Goal: Task Accomplishment & Management: Manage account settings

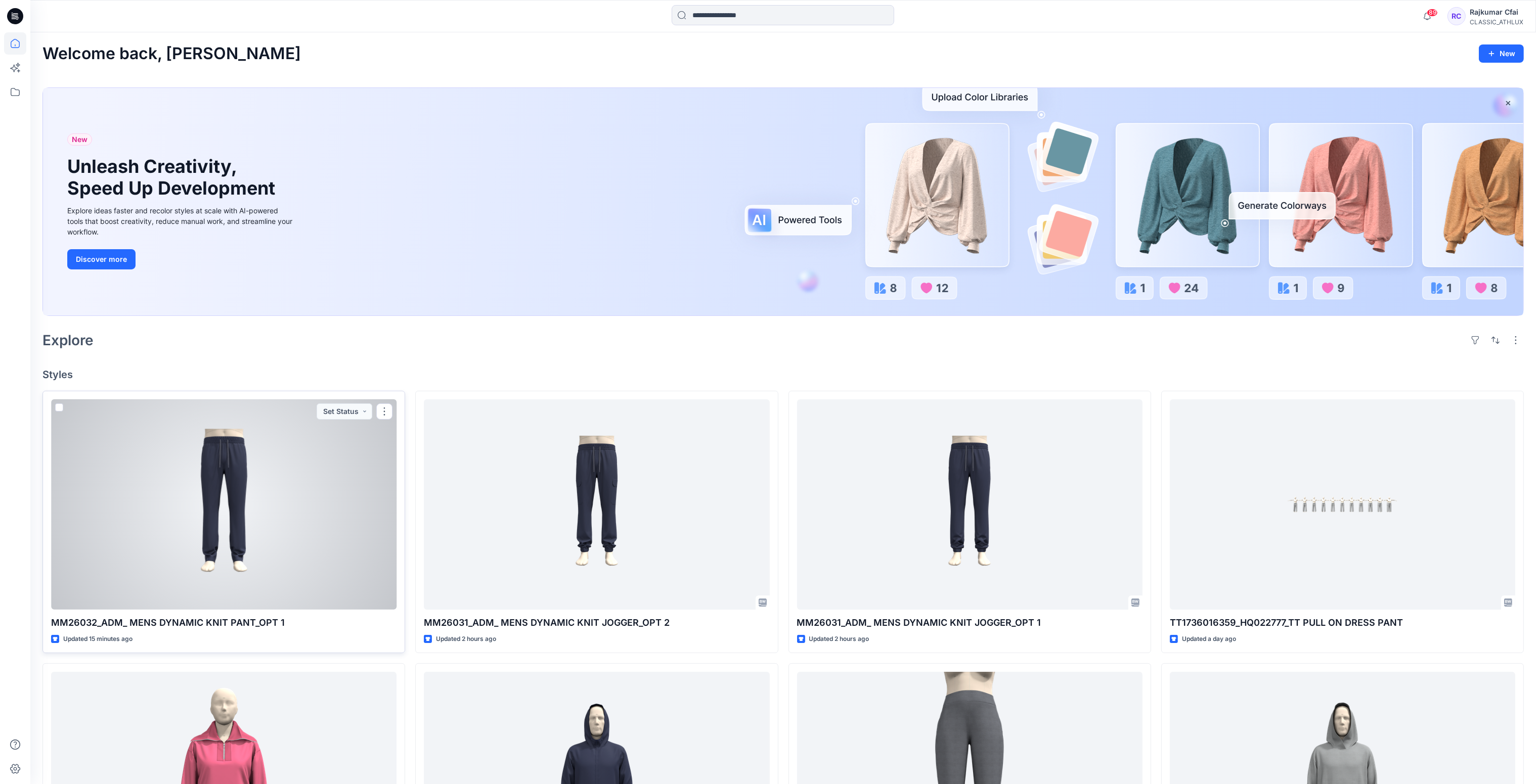
click at [316, 503] on div at bounding box center [224, 505] width 346 height 211
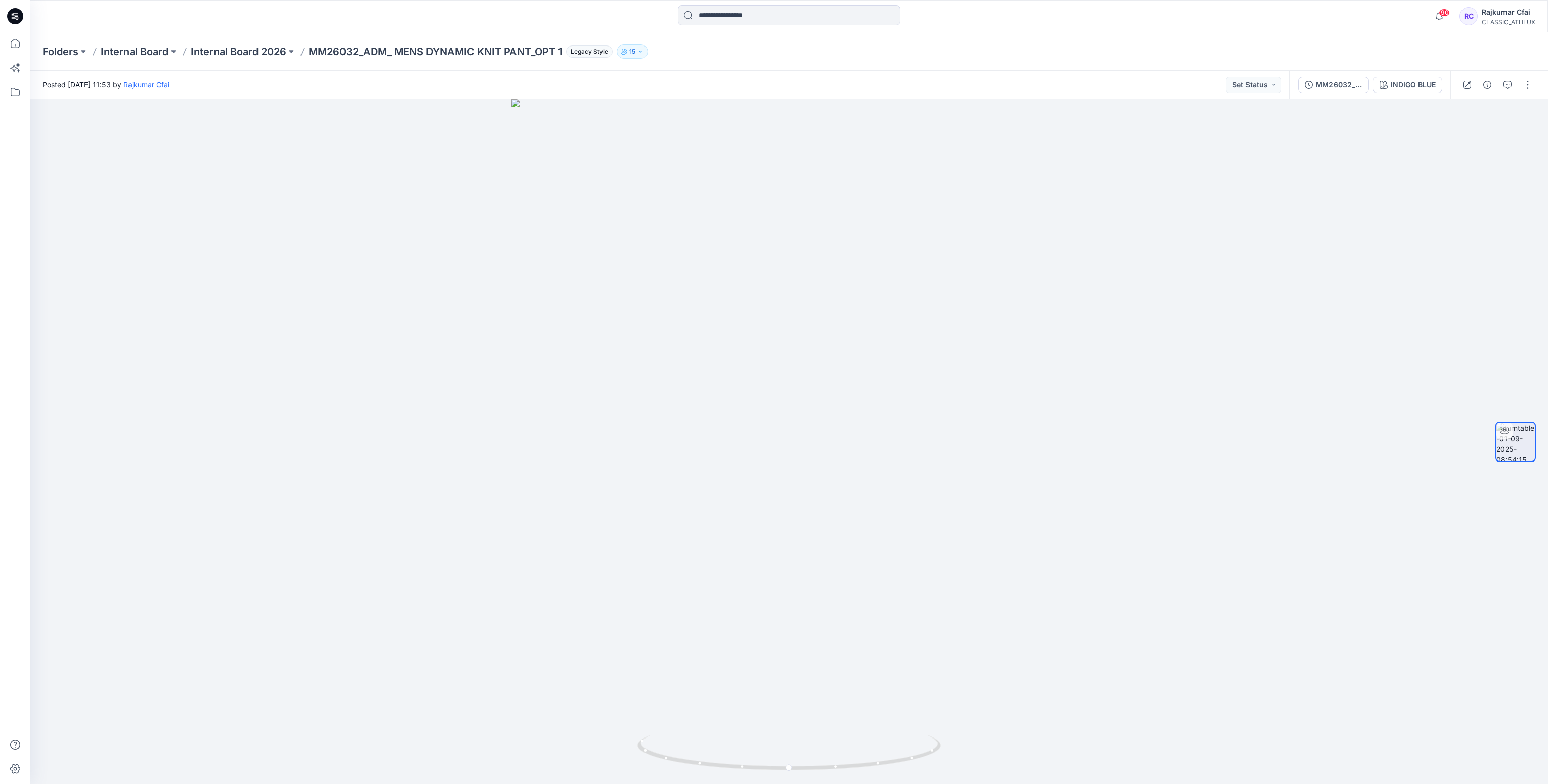
click at [18, 17] on icon at bounding box center [15, 16] width 16 height 16
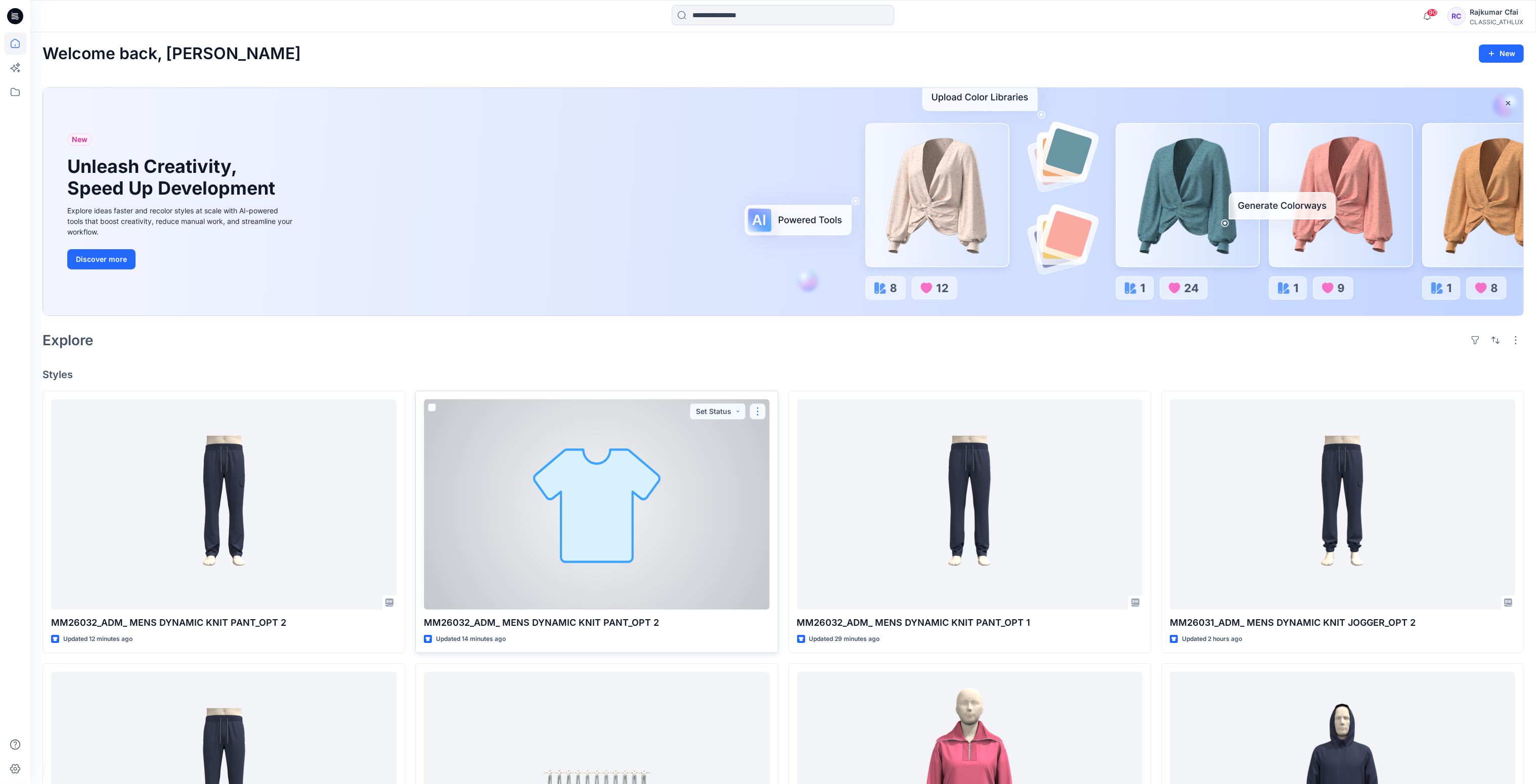
click at [758, 412] on button "button" at bounding box center [757, 412] width 16 height 16
click at [781, 436] on p "Edit" at bounding box center [776, 435] width 13 height 11
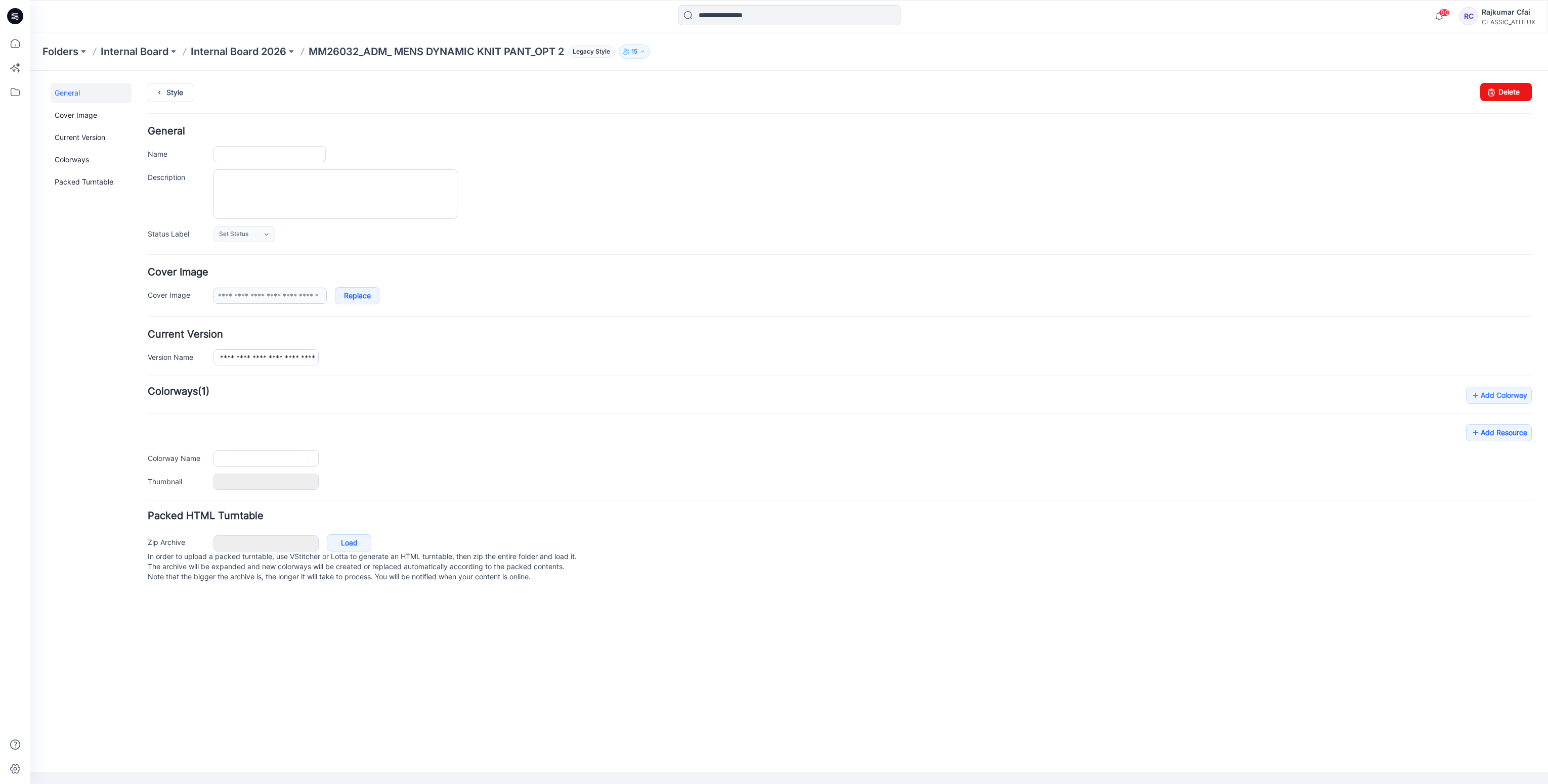
type input "**********"
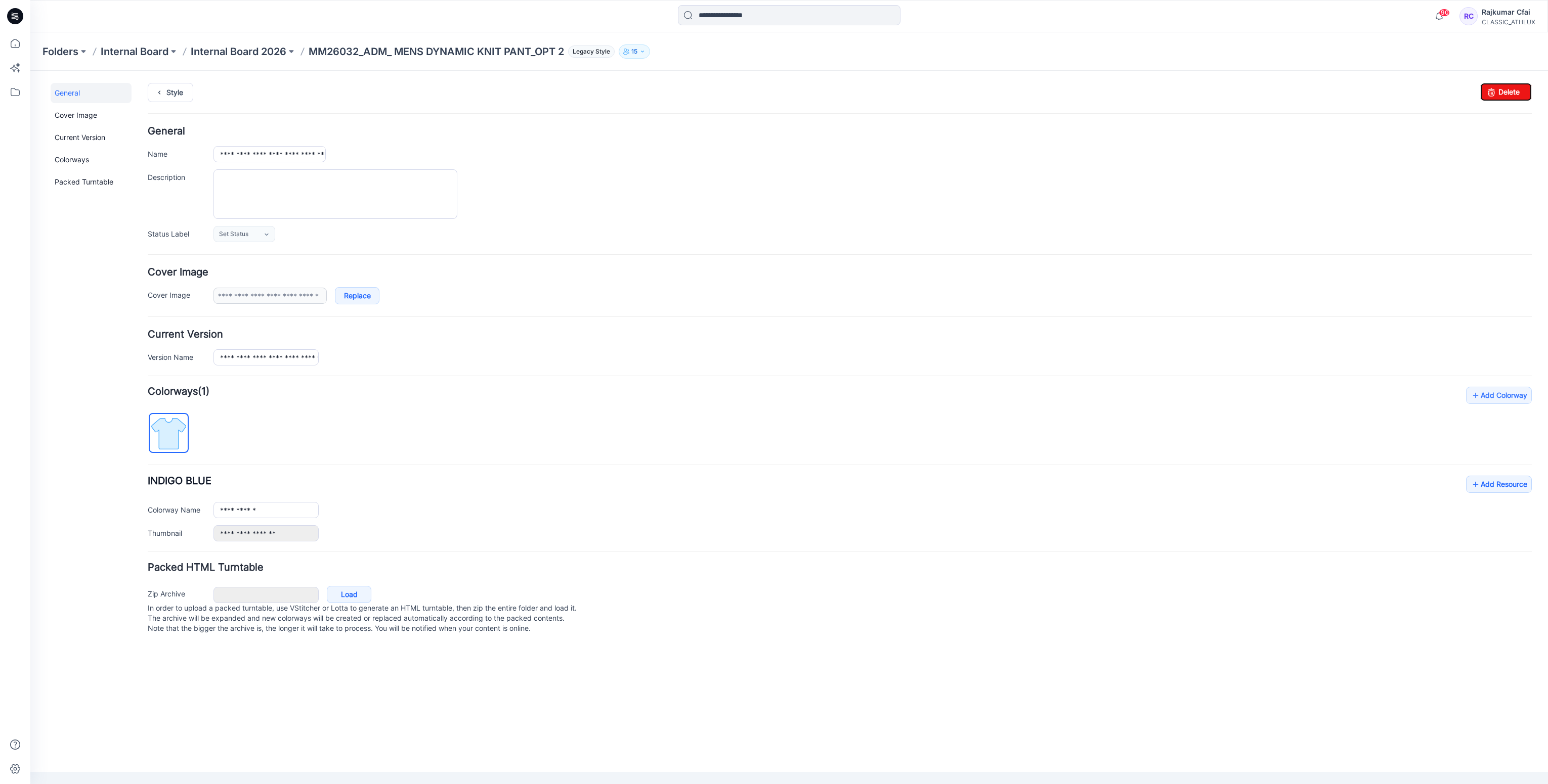
drag, startPoint x: 1500, startPoint y: 90, endPoint x: 856, endPoint y: 77, distance: 644.1
click at [1500, 90] on link "Delete" at bounding box center [1506, 92] width 52 height 18
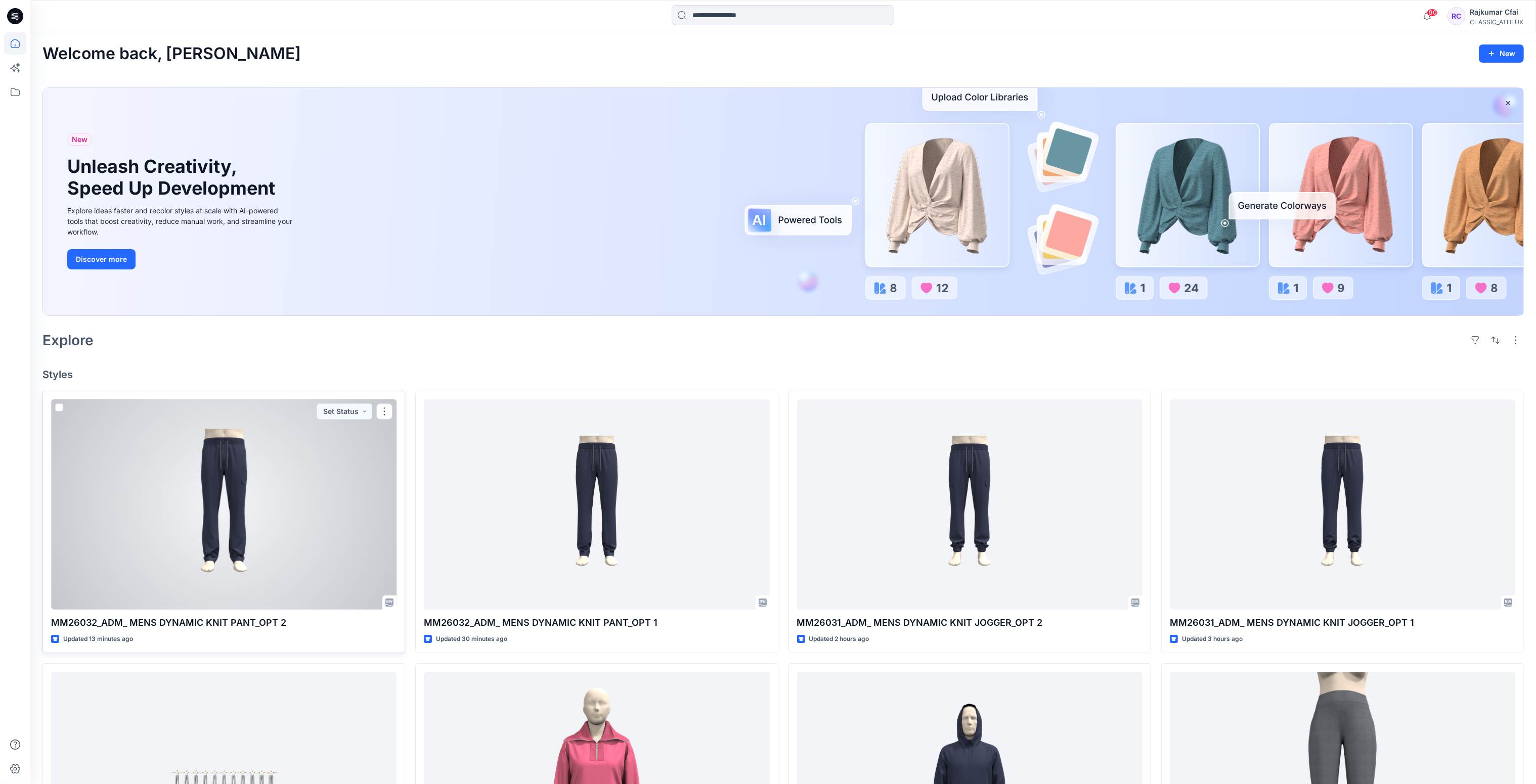
click at [213, 527] on div at bounding box center [224, 505] width 346 height 211
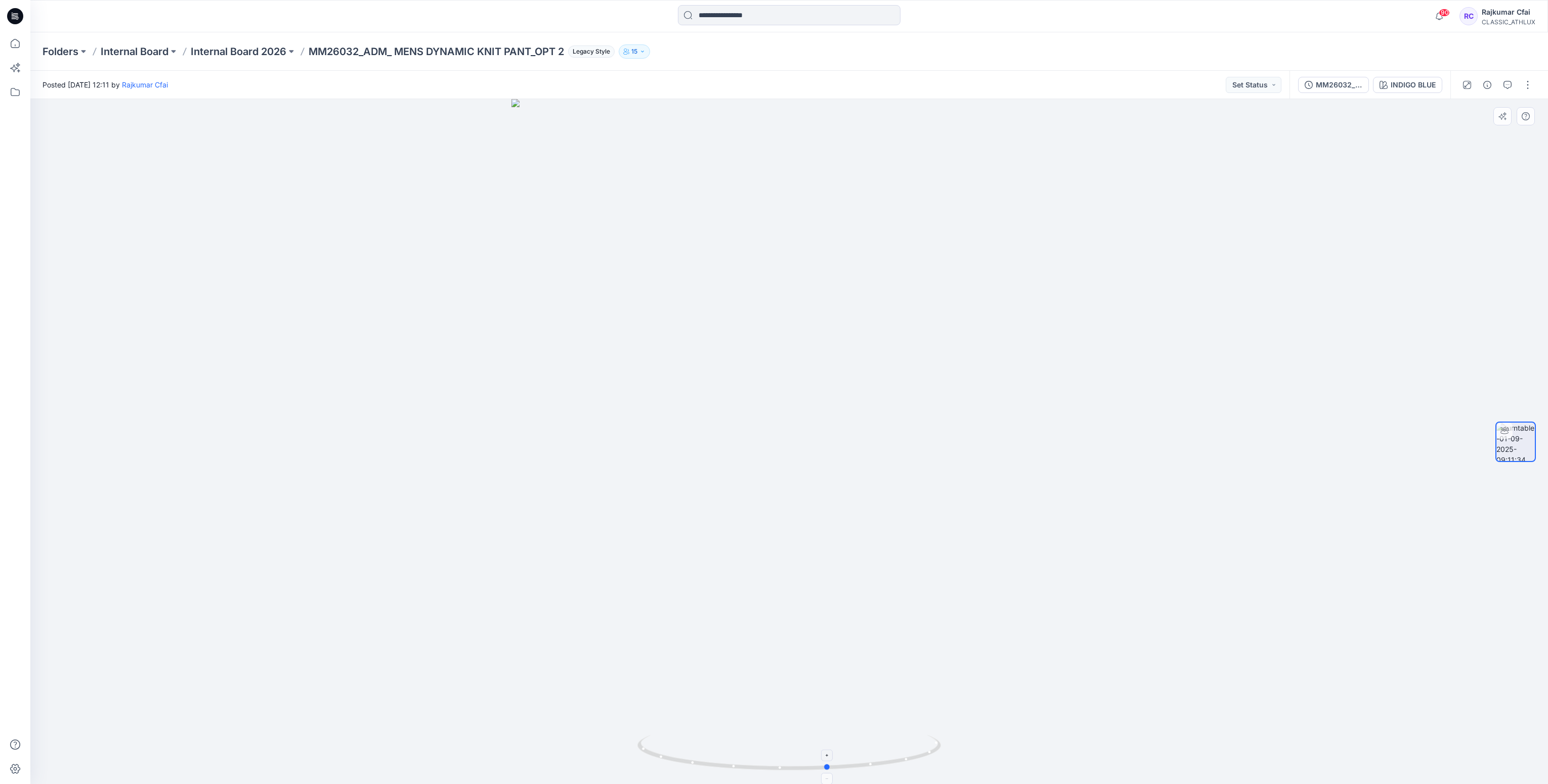
drag, startPoint x: 821, startPoint y: 774, endPoint x: 861, endPoint y: 746, distance: 48.8
click at [861, 746] on div at bounding box center [789, 442] width 1517 height 685
click at [18, 14] on icon at bounding box center [15, 16] width 16 height 16
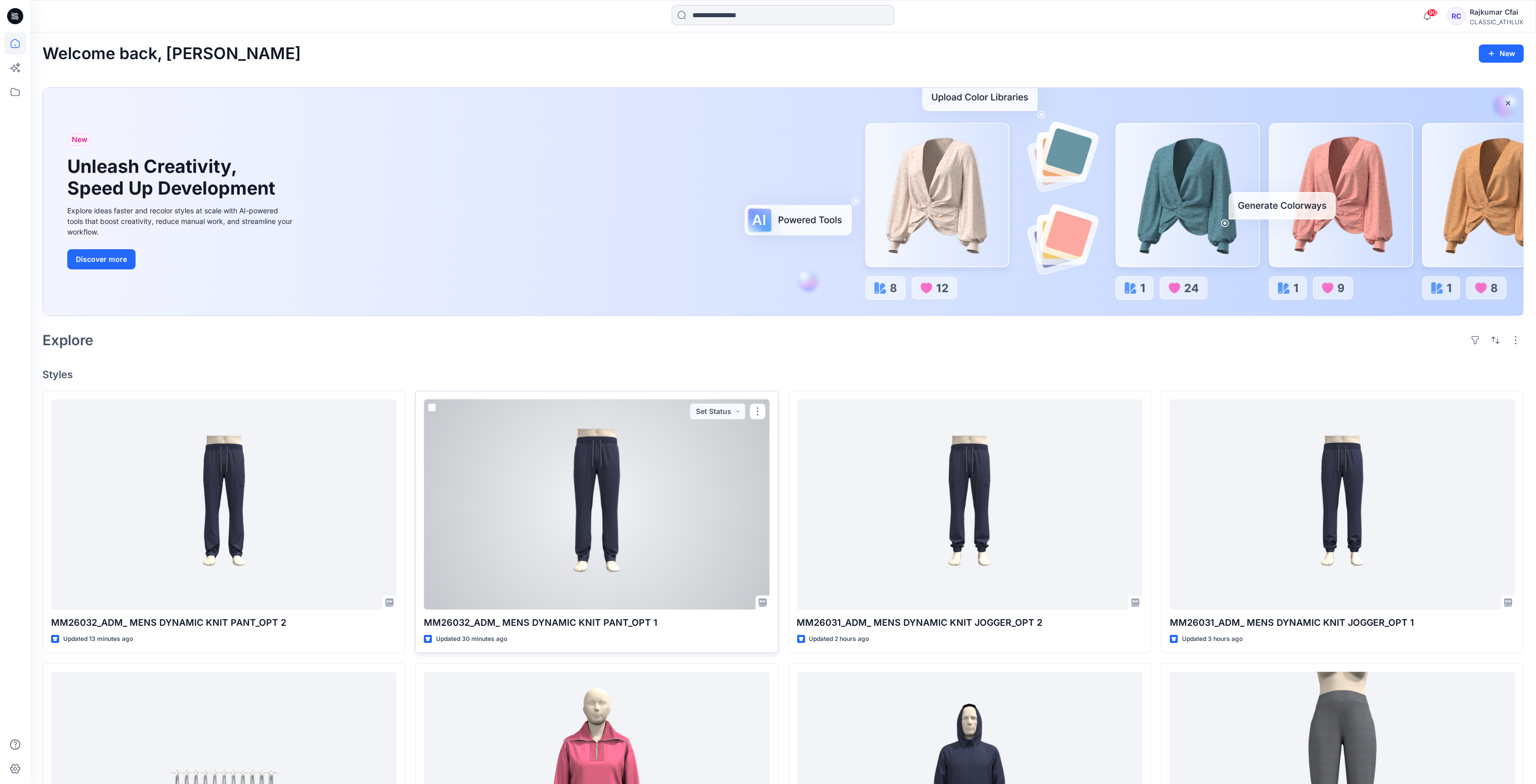
click at [552, 500] on div at bounding box center [596, 505] width 346 height 211
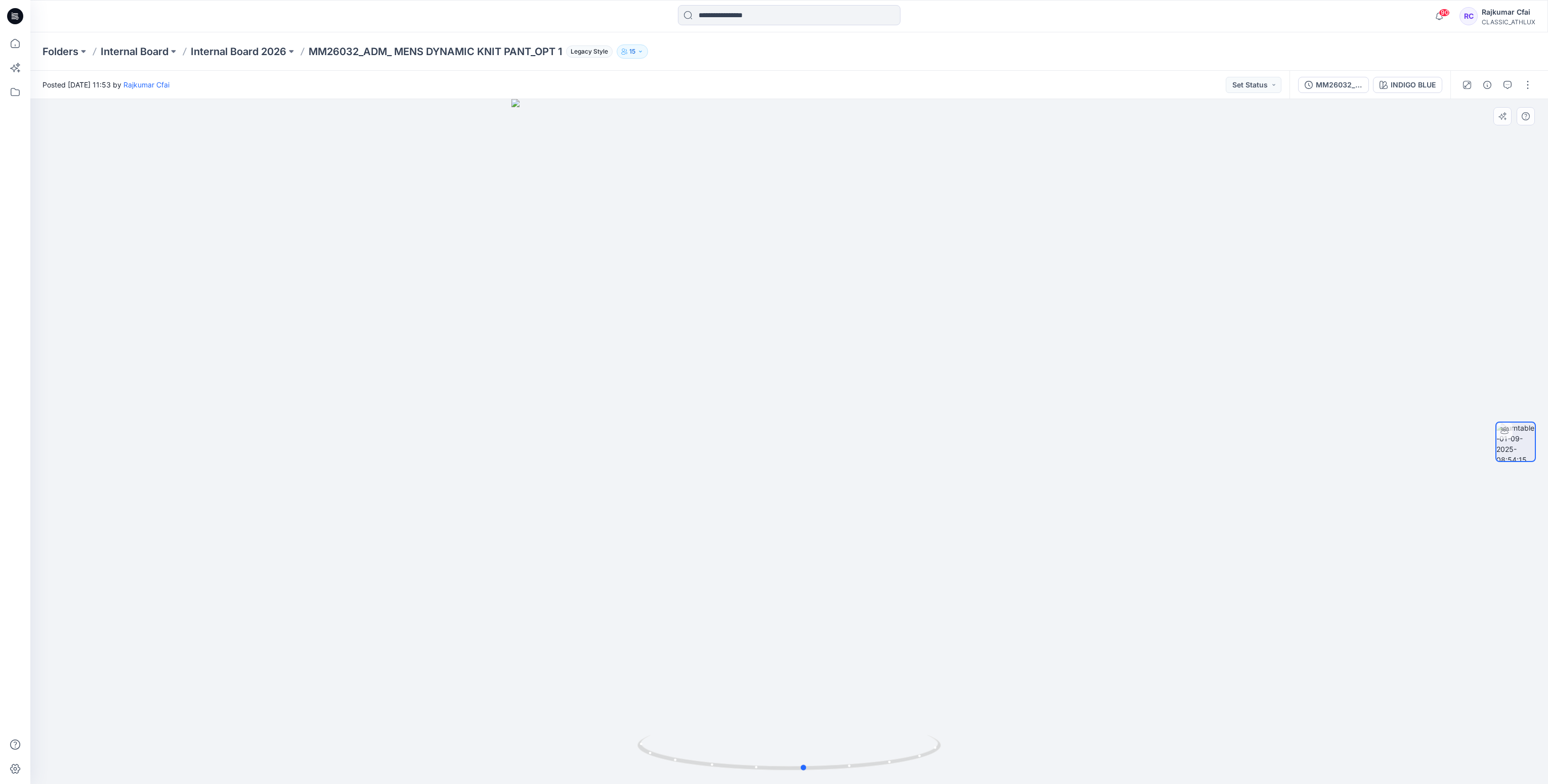
drag, startPoint x: 832, startPoint y: 770, endPoint x: 541, endPoint y: 733, distance: 293.3
click at [543, 762] on div at bounding box center [789, 442] width 1517 height 685
click at [15, 21] on icon at bounding box center [15, 16] width 16 height 16
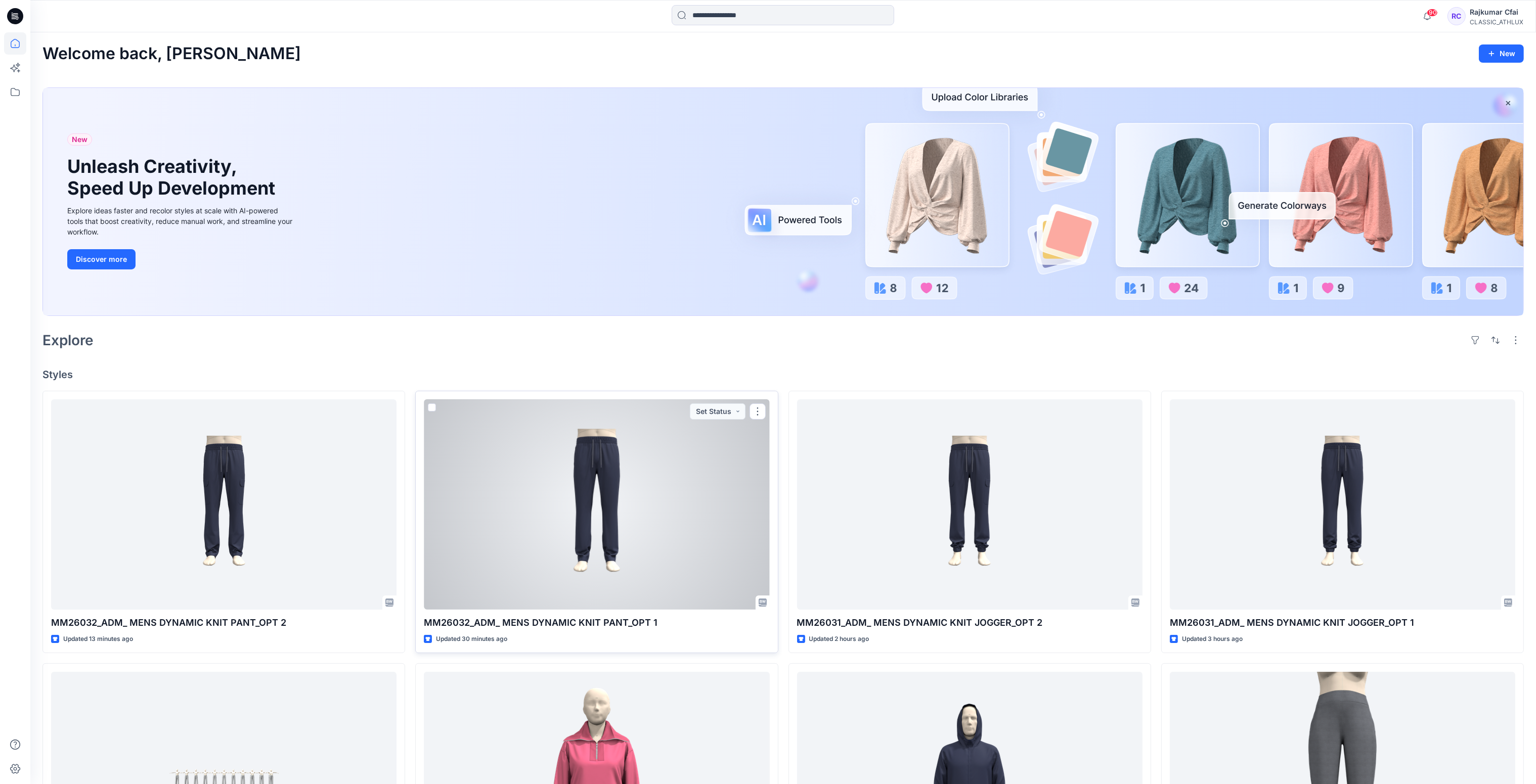
click at [715, 457] on div at bounding box center [596, 505] width 346 height 211
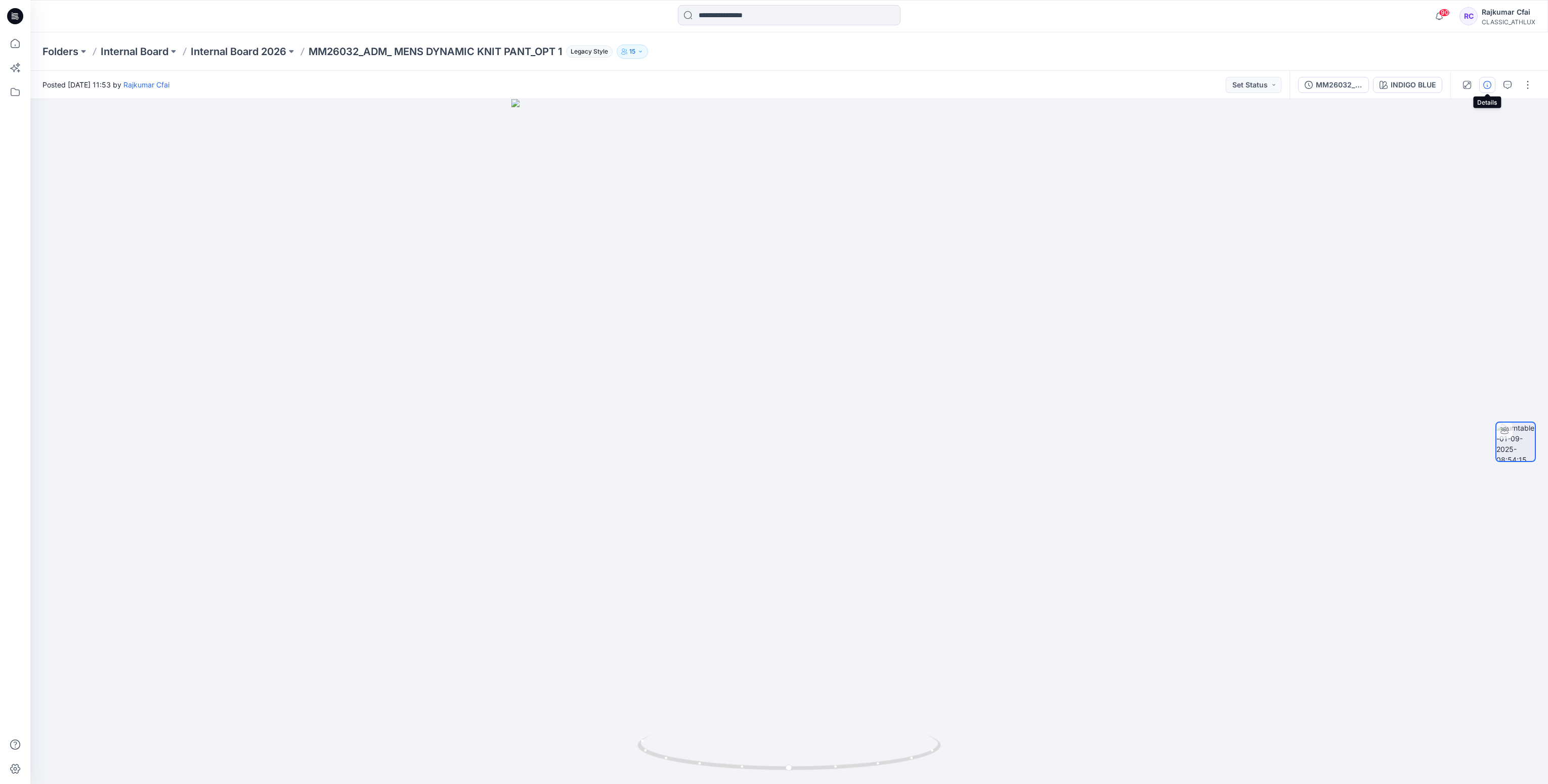
click at [1486, 84] on icon "button" at bounding box center [1487, 85] width 8 height 8
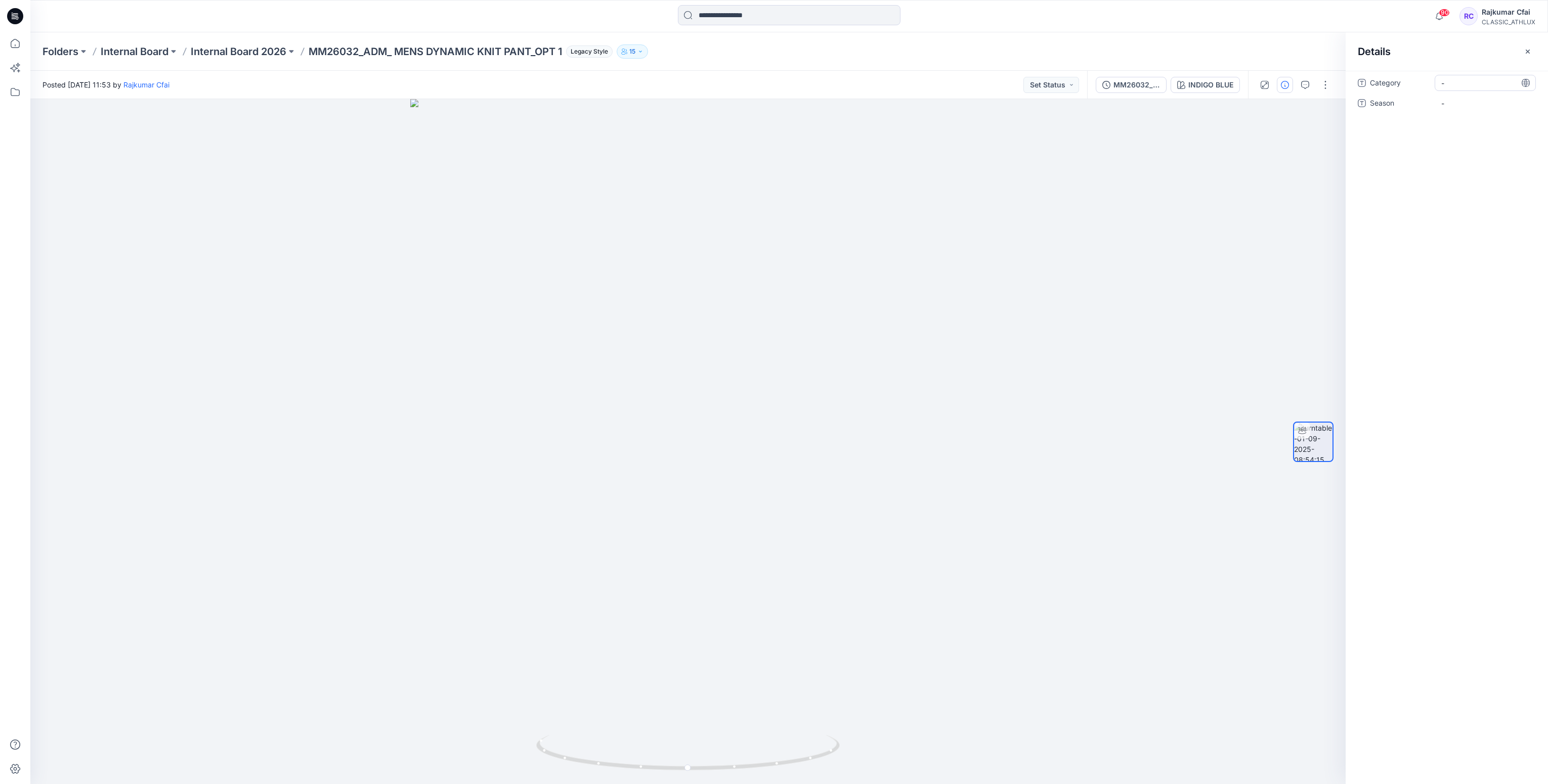
click at [1463, 87] on span "-" at bounding box center [1485, 84] width 88 height 11
type textarea "**********"
click at [1468, 100] on span "-" at bounding box center [1485, 103] width 88 height 11
type textarea "*******"
drag, startPoint x: 1486, startPoint y: 158, endPoint x: 1190, endPoint y: 130, distance: 297.3
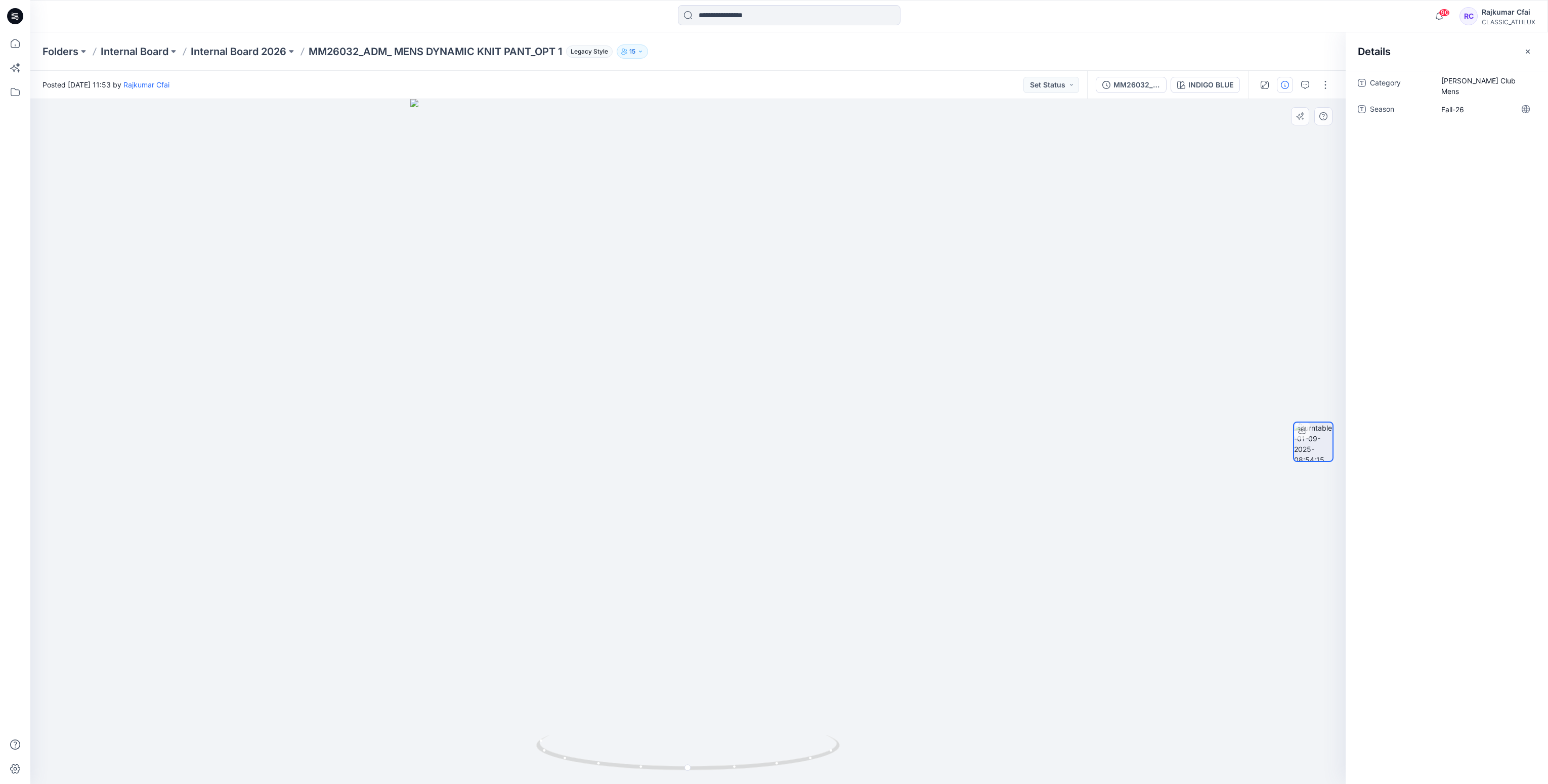
click at [1485, 159] on div "Category [PERSON_NAME] Club Mens Season Fall-26" at bounding box center [1446, 428] width 203 height 714
click at [1069, 85] on button "Set Status" at bounding box center [1051, 85] width 56 height 16
click at [1024, 202] on p "Designer Need To Review" at bounding box center [1036, 198] width 56 height 13
drag, startPoint x: 924, startPoint y: 293, endPoint x: 835, endPoint y: 407, distance: 144.6
click at [931, 278] on div at bounding box center [688, 442] width 1315 height 685
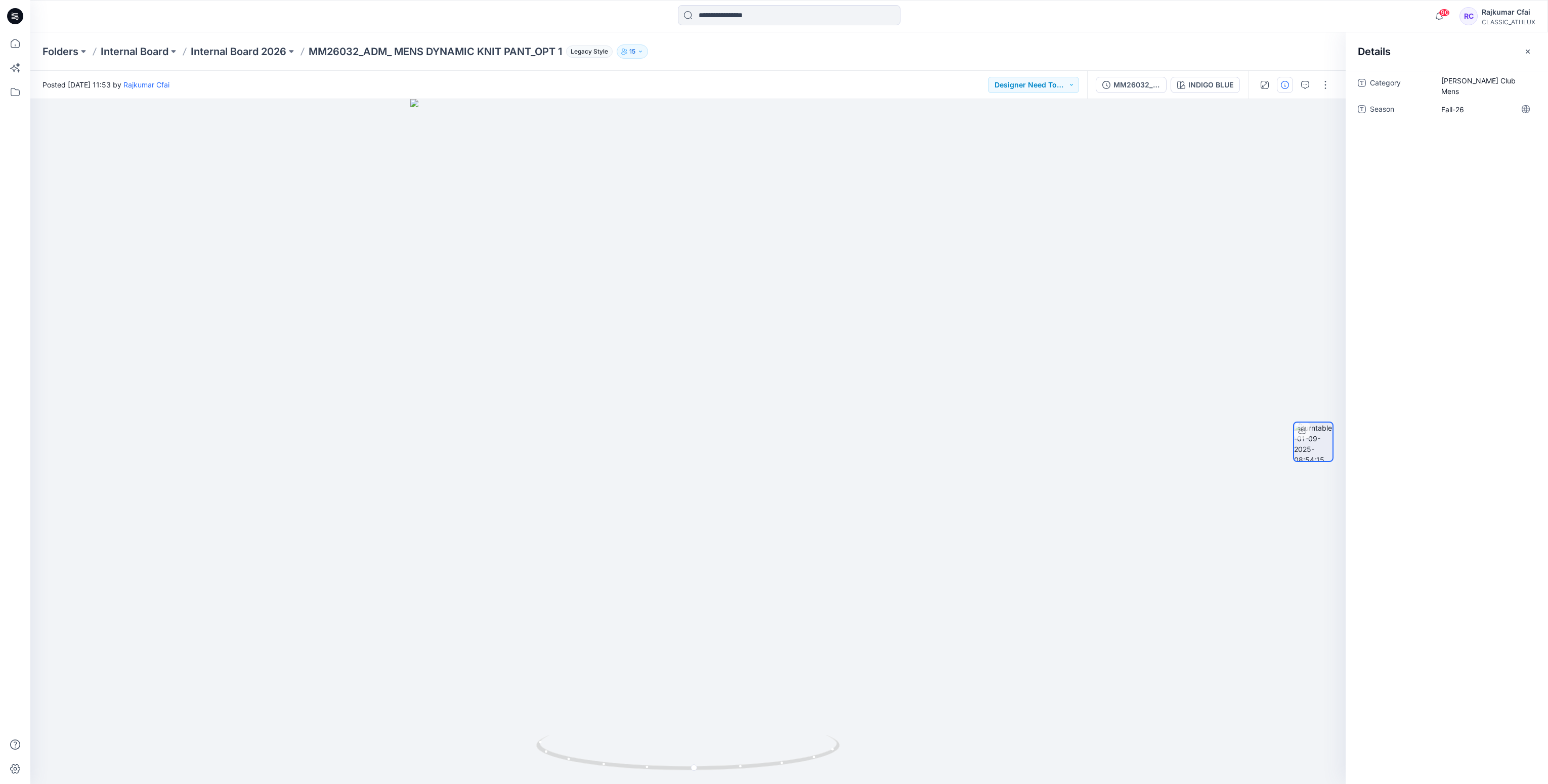
click at [14, 19] on icon at bounding box center [15, 16] width 16 height 16
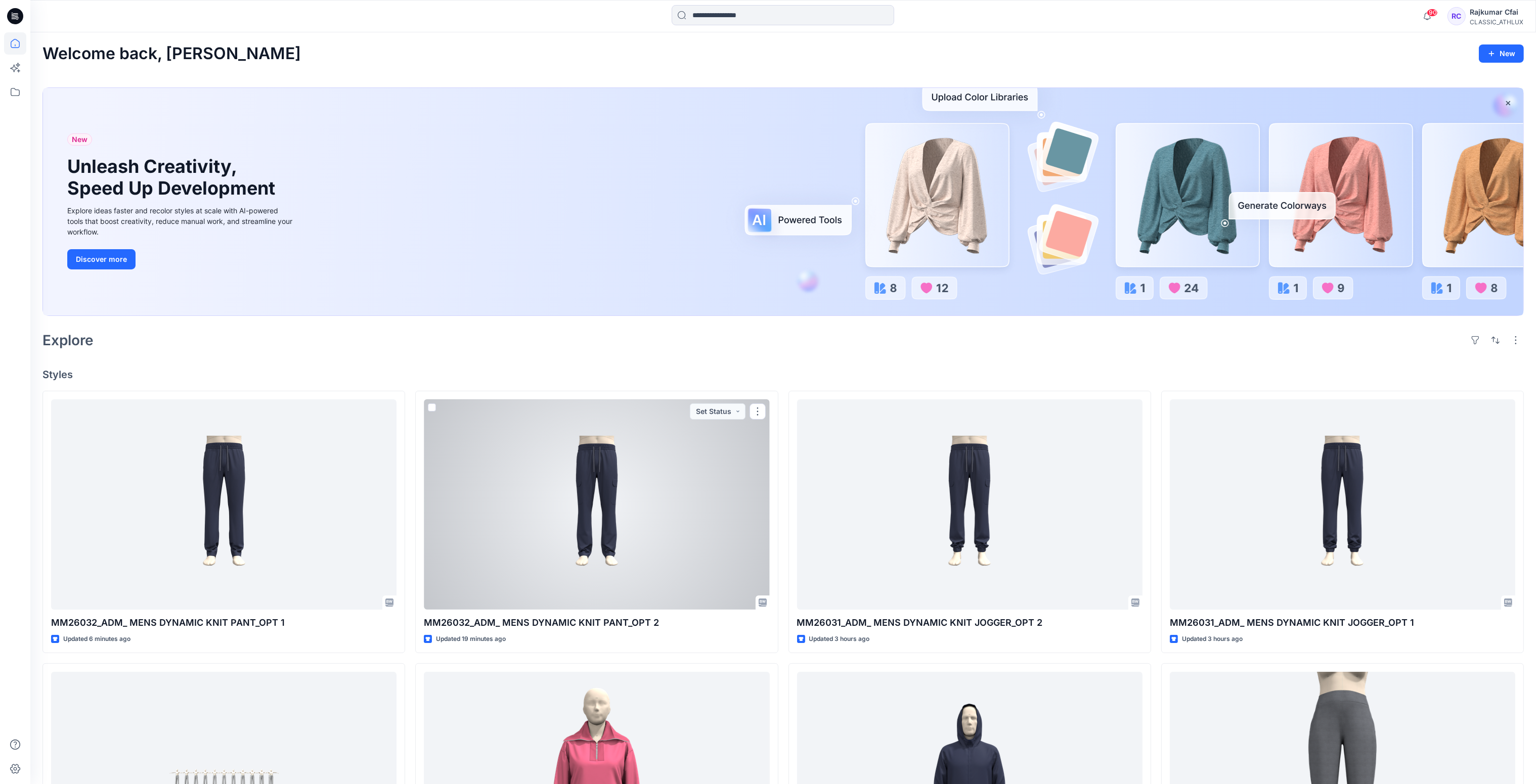
click at [733, 482] on div at bounding box center [596, 505] width 346 height 211
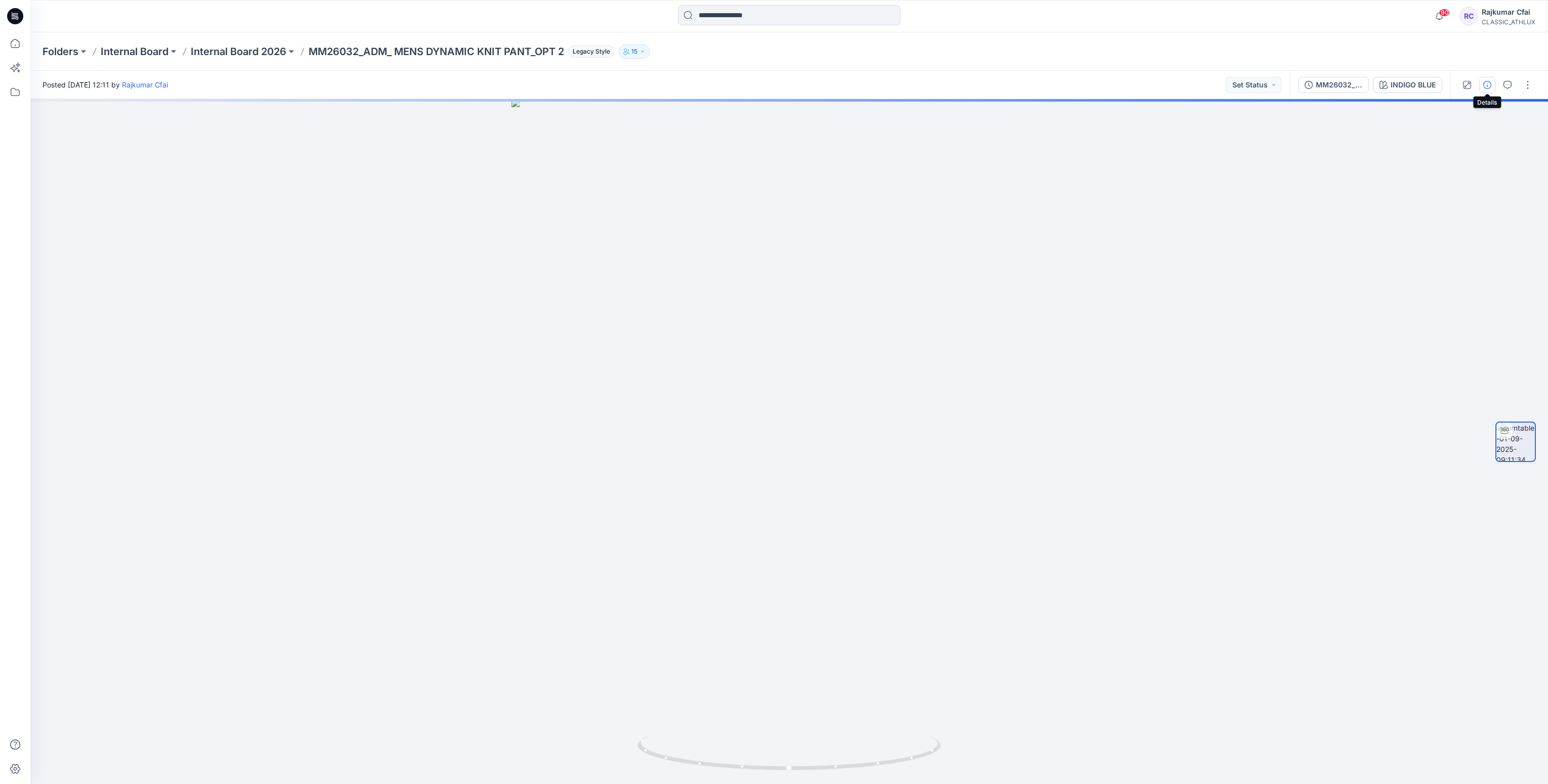
click at [1488, 87] on icon "button" at bounding box center [1487, 85] width 8 height 8
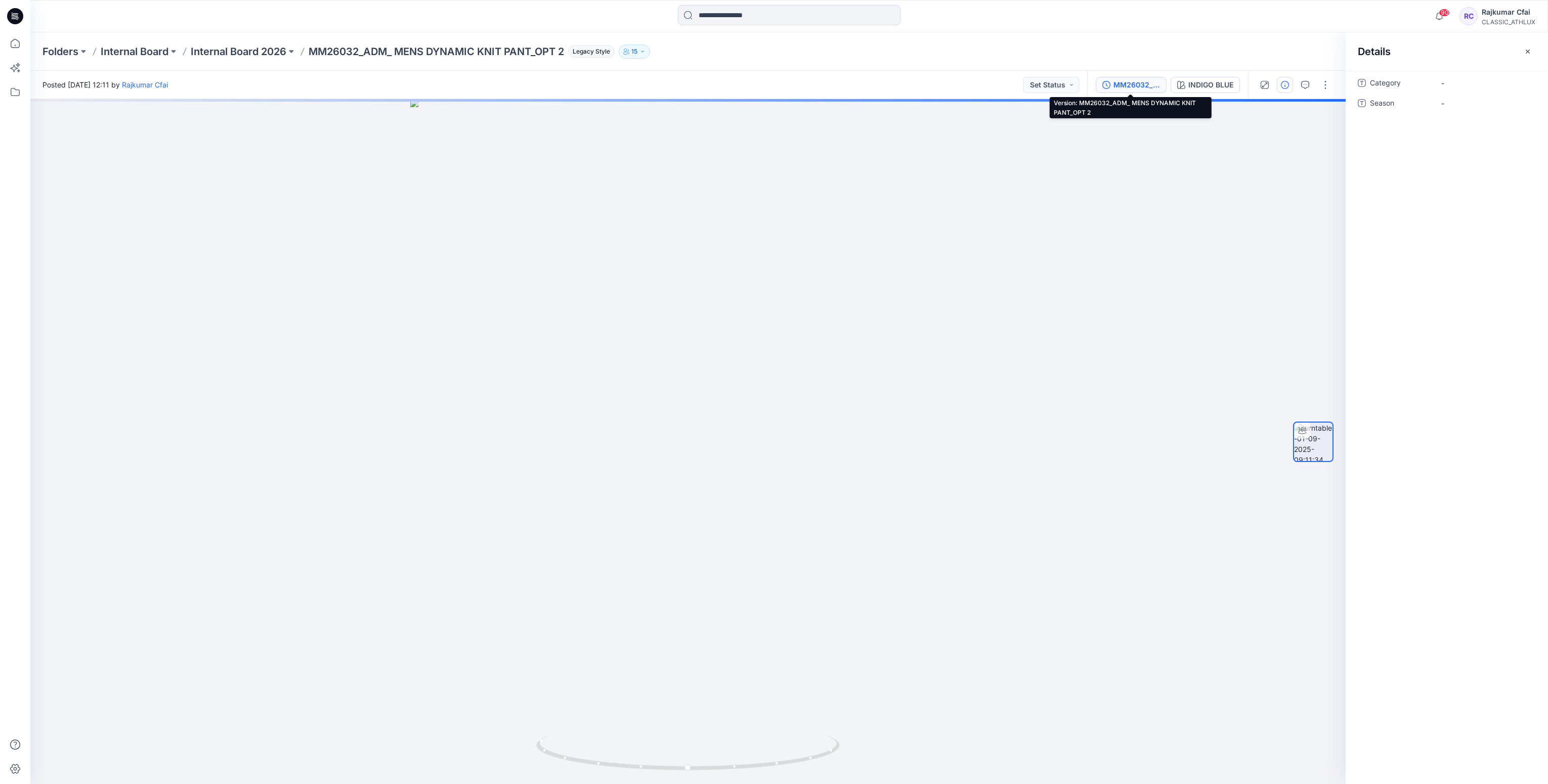
click at [1140, 87] on div "MM26032_ADM_ MENS DYNAMIC KNIT PANT_OPT 2" at bounding box center [1136, 85] width 46 height 11
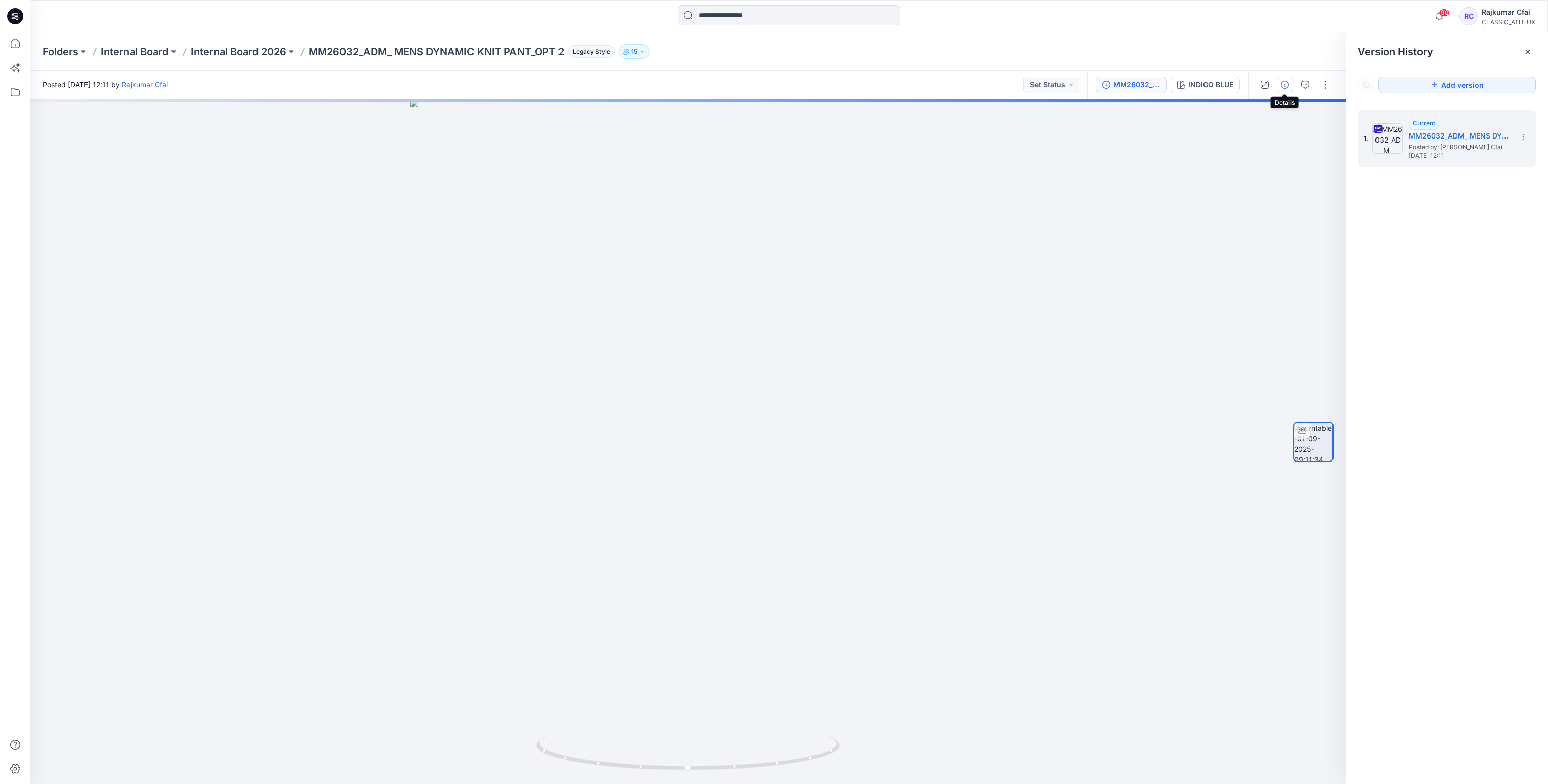
click at [1288, 85] on icon "button" at bounding box center [1284, 85] width 8 height 8
click at [1452, 79] on span "-" at bounding box center [1485, 84] width 88 height 11
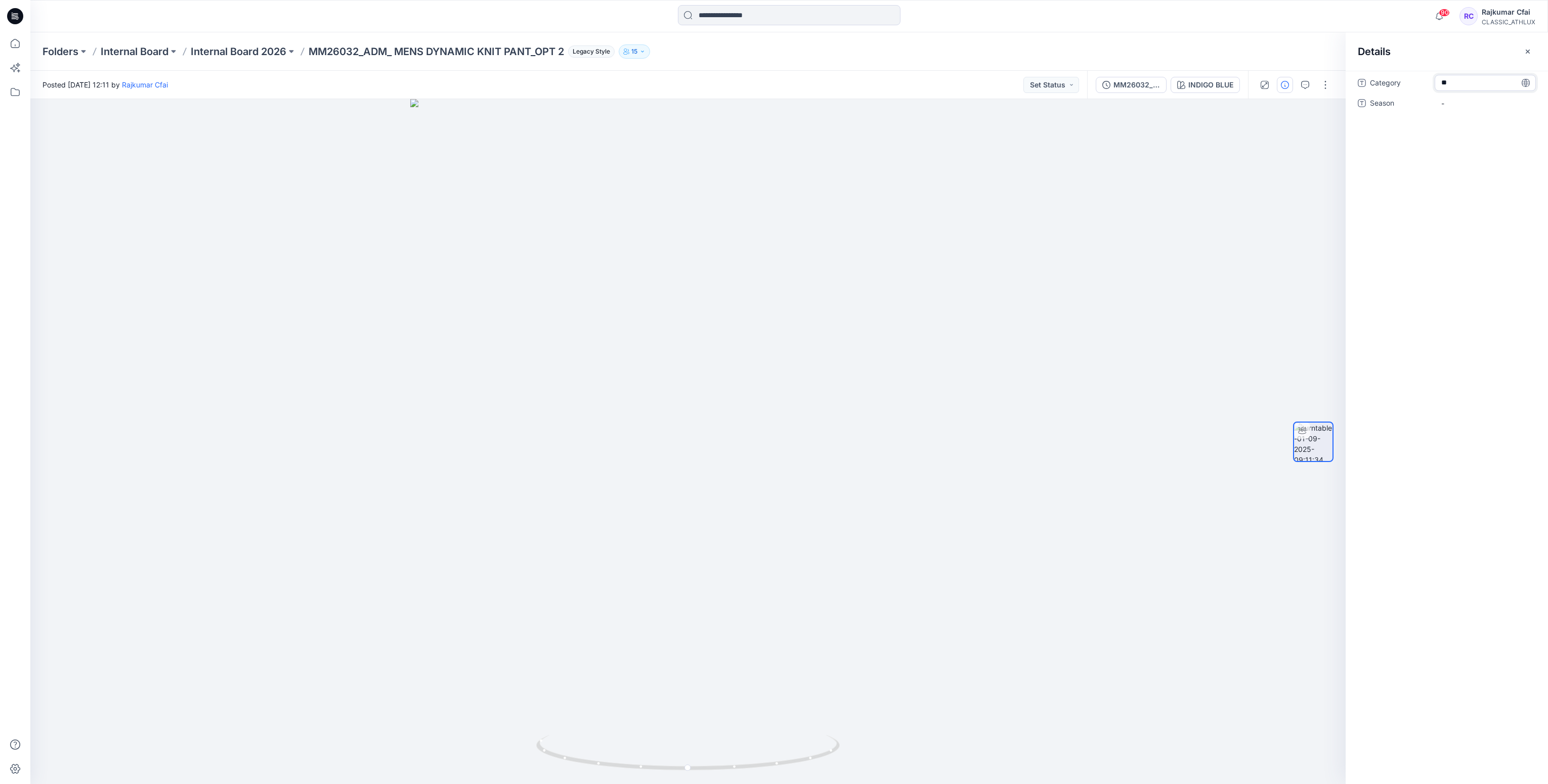
type textarea "*"
click at [410, 148] on div at bounding box center [688, 442] width 1315 height 685
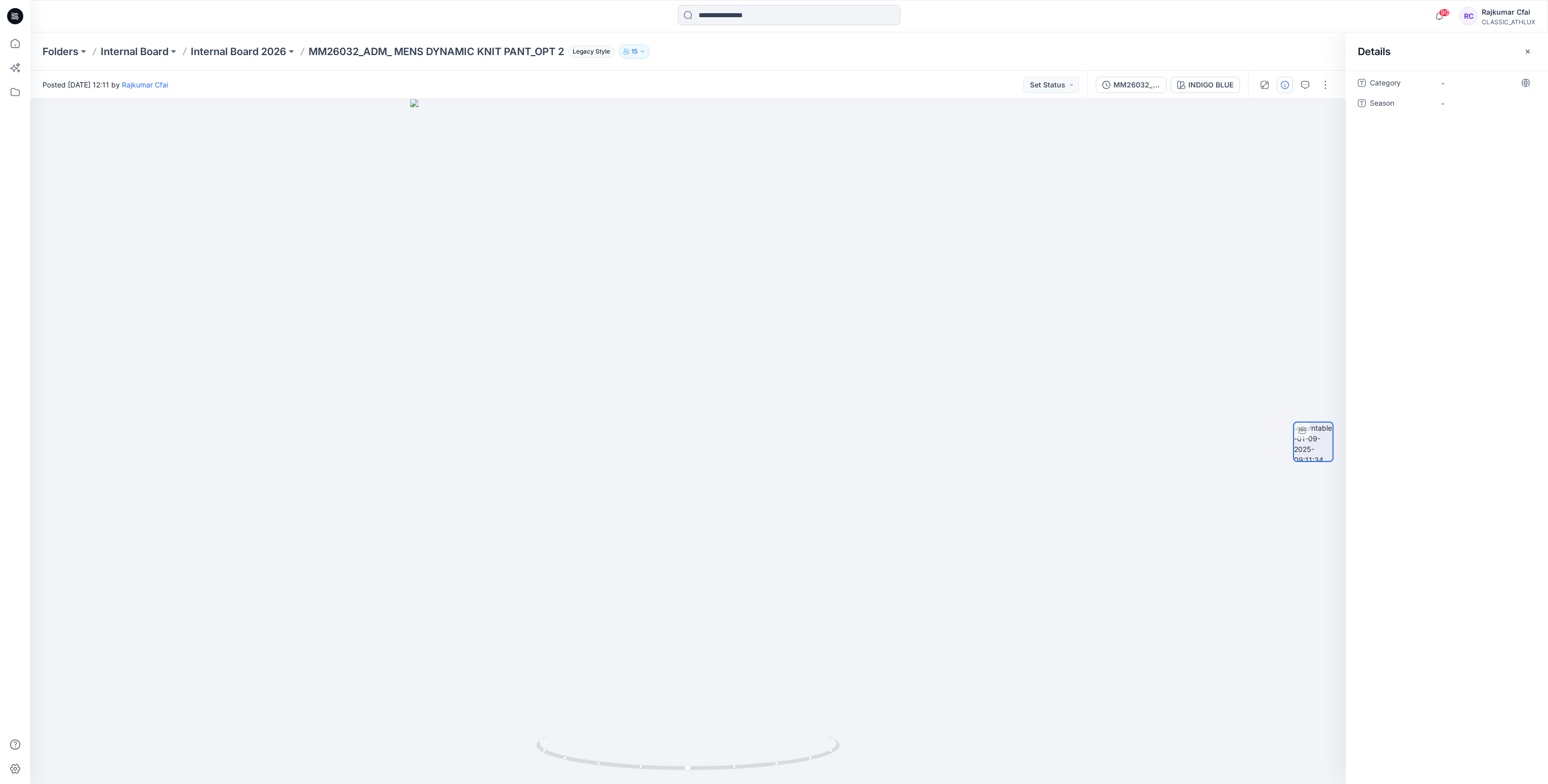
click at [8, 11] on icon at bounding box center [15, 16] width 16 height 16
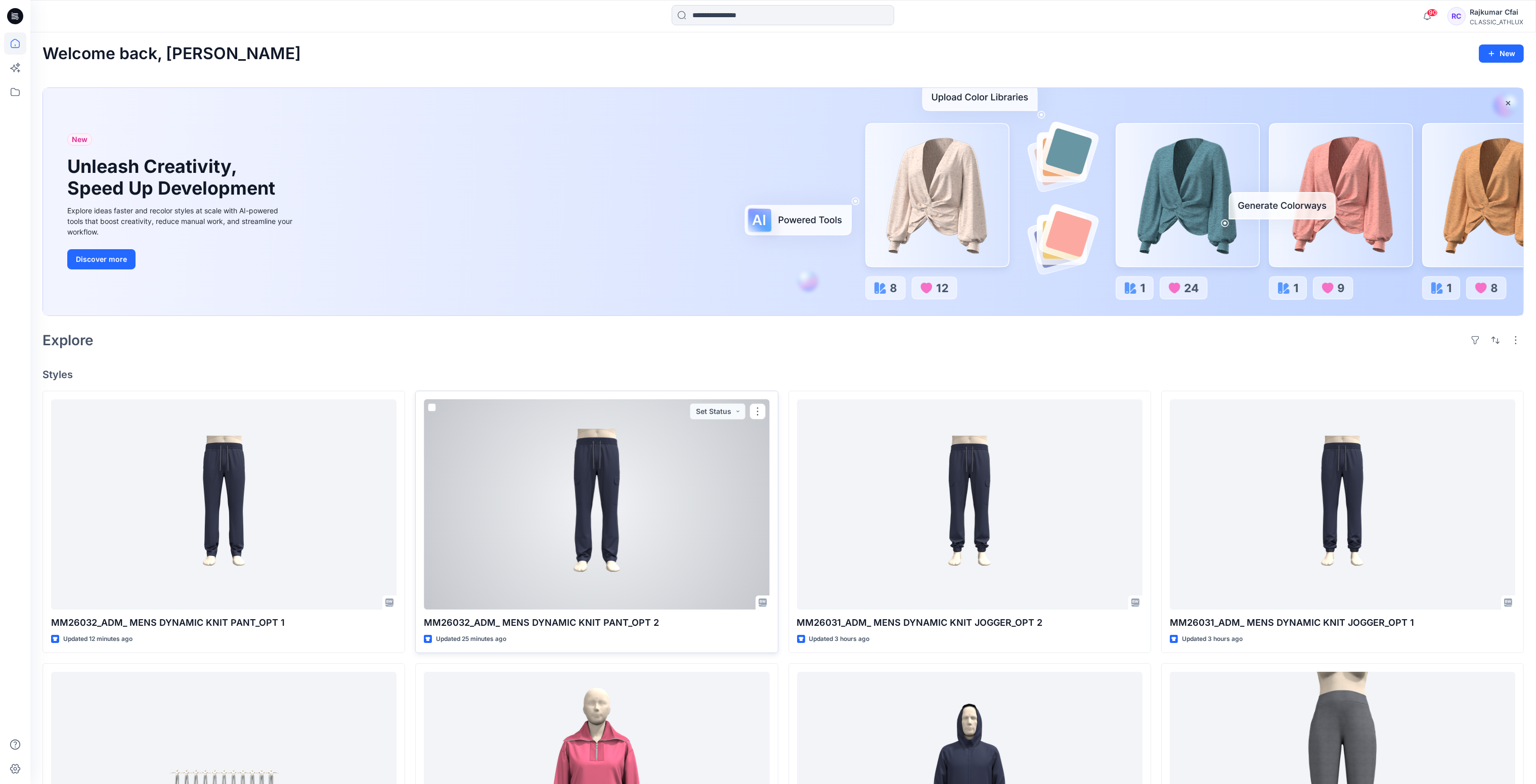
click at [708, 485] on div at bounding box center [596, 505] width 346 height 211
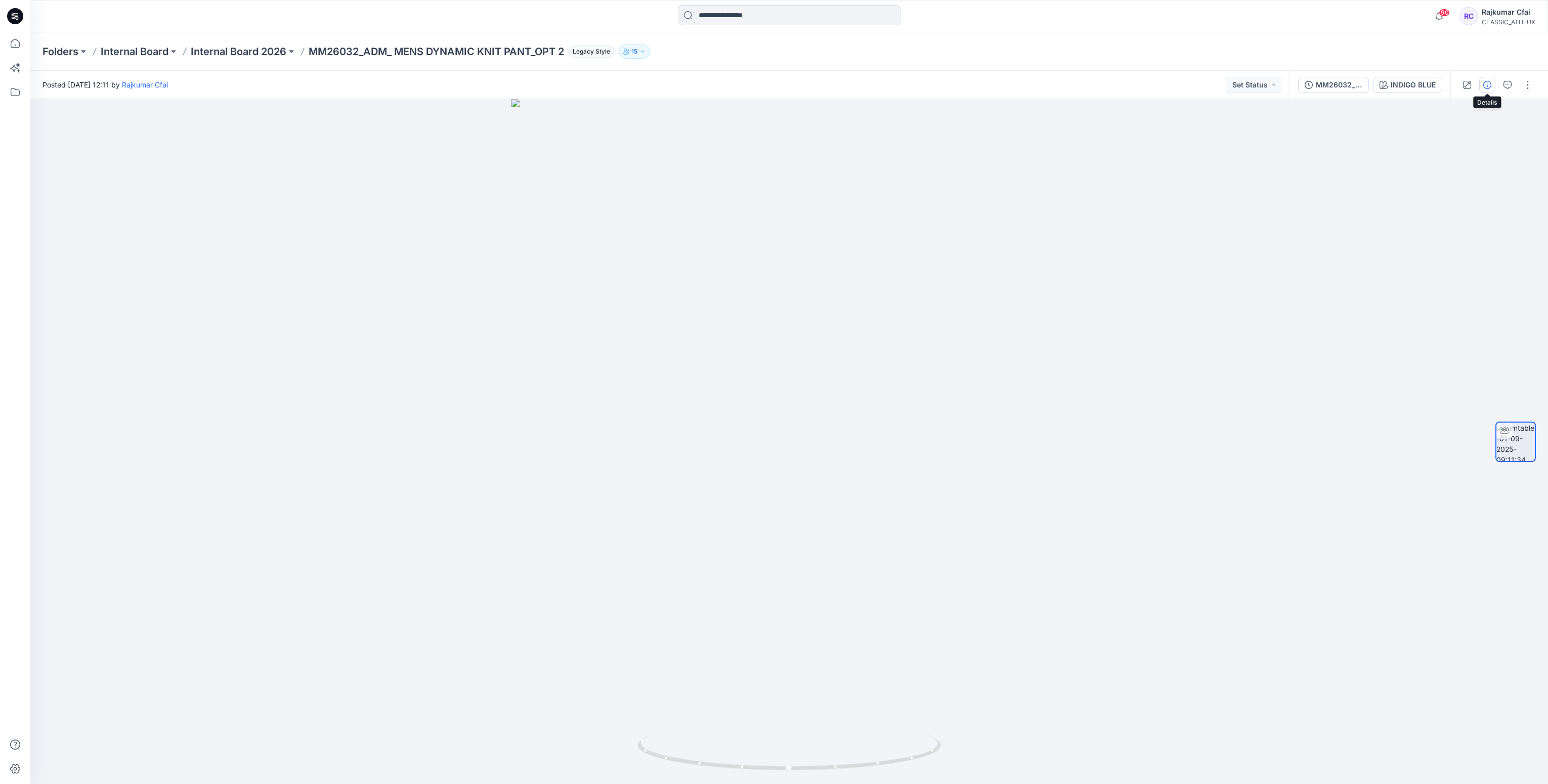
click at [1487, 85] on icon "button" at bounding box center [1487, 85] width 8 height 8
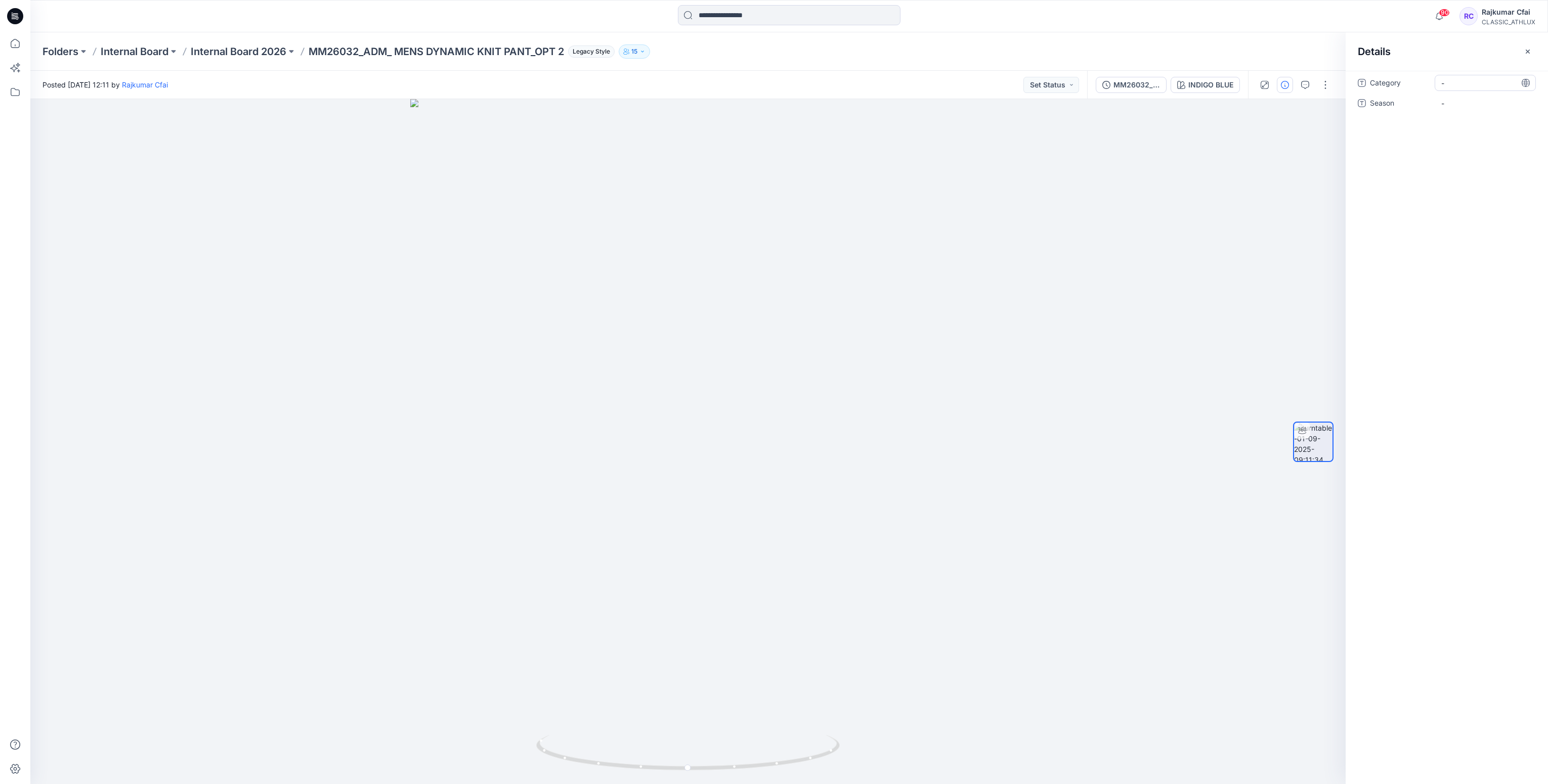
click at [1466, 85] on span "-" at bounding box center [1485, 84] width 88 height 11
type textarea "**********"
click at [1449, 104] on span "-" at bounding box center [1485, 109] width 88 height 11
type textarea "*"
type textarea "******"
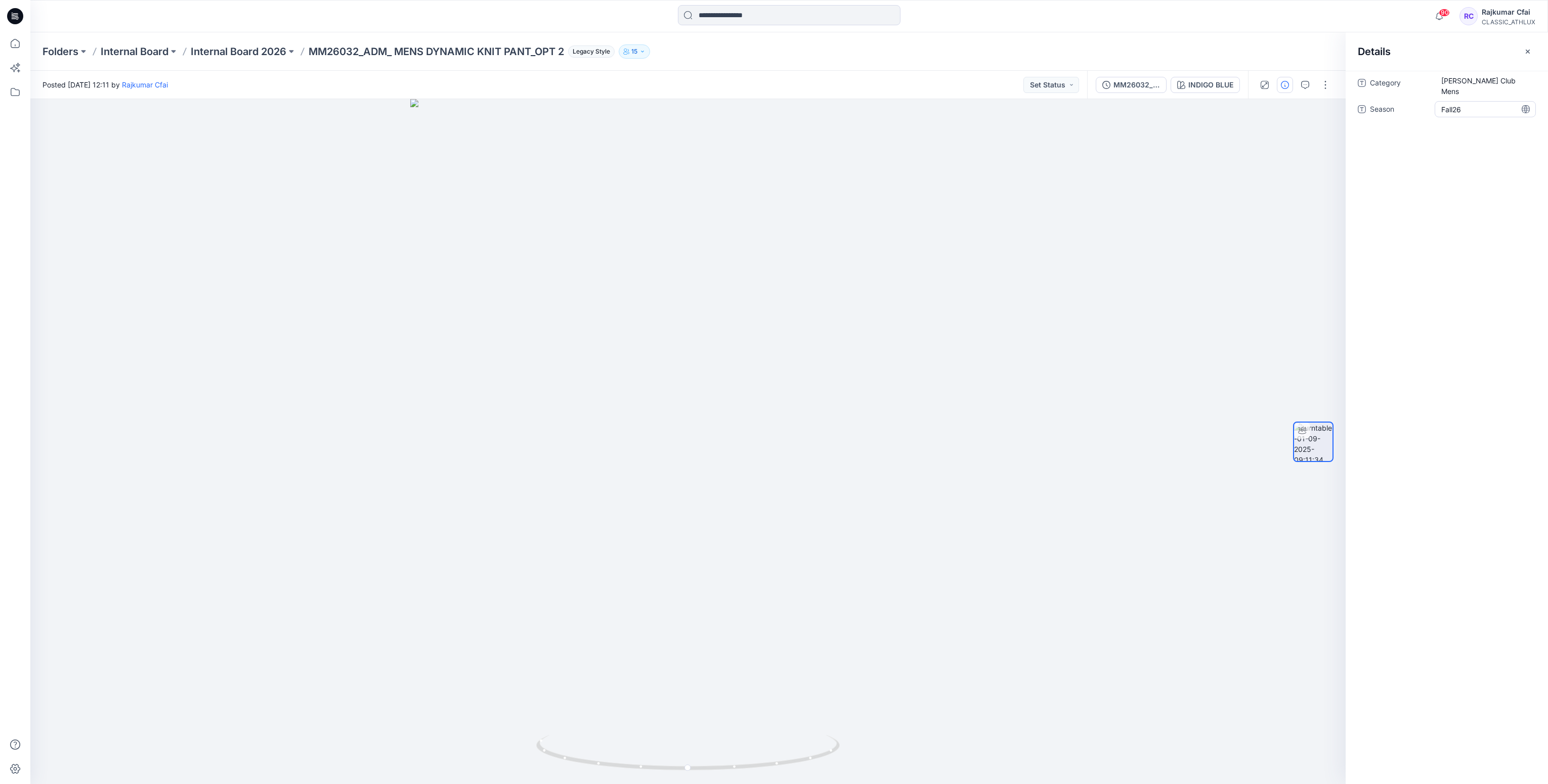
click at [1469, 104] on span "Fall26" at bounding box center [1485, 109] width 88 height 11
click at [1469, 101] on textarea "******" at bounding box center [1485, 109] width 101 height 16
type textarea "*******"
click at [1069, 87] on button "Set Status" at bounding box center [1051, 85] width 56 height 16
click at [1017, 192] on p "Designer Need To Review" at bounding box center [1036, 198] width 56 height 13
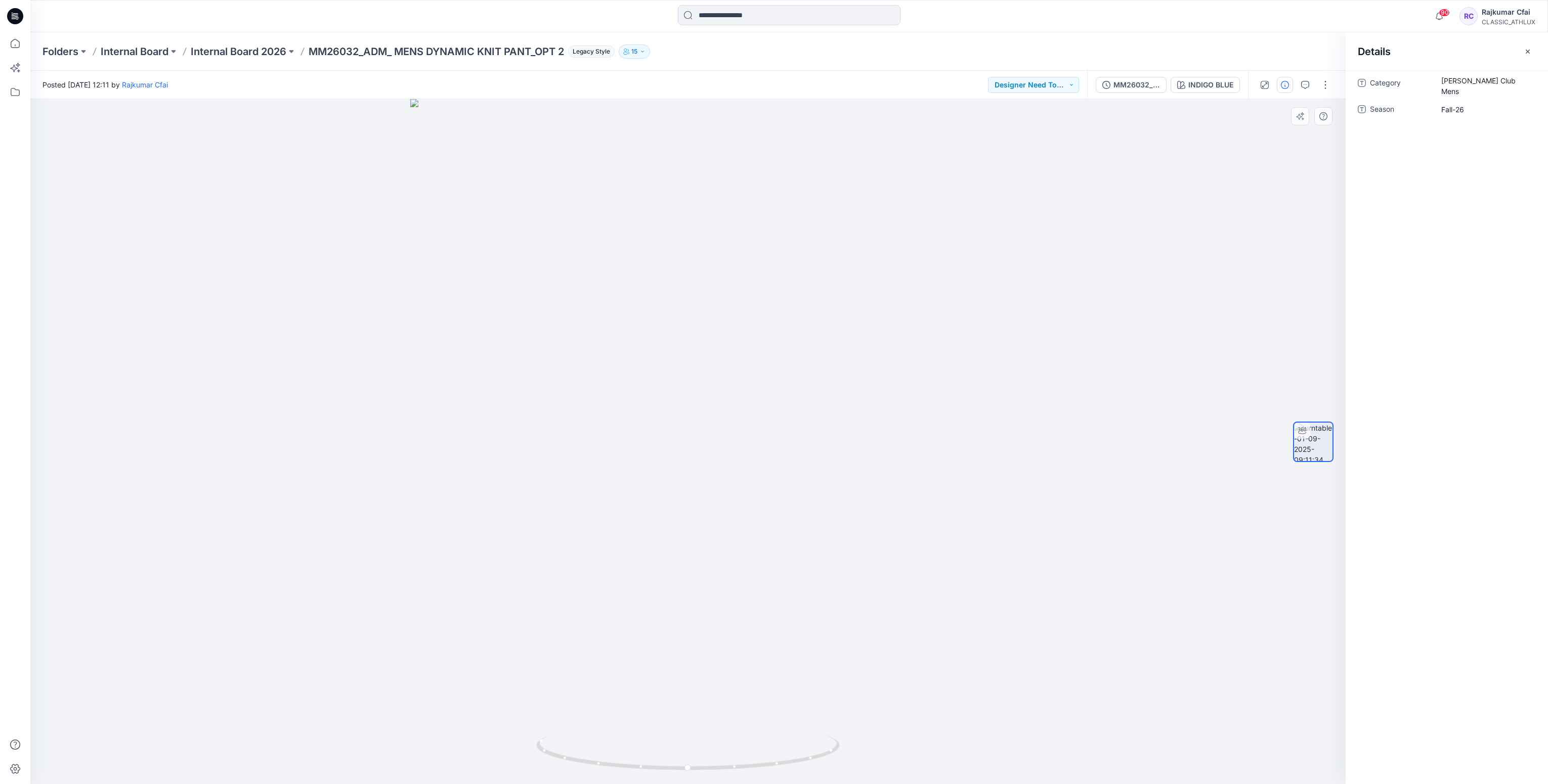
click at [1016, 187] on div at bounding box center [688, 442] width 1315 height 685
click at [19, 17] on icon at bounding box center [17, 17] width 4 height 1
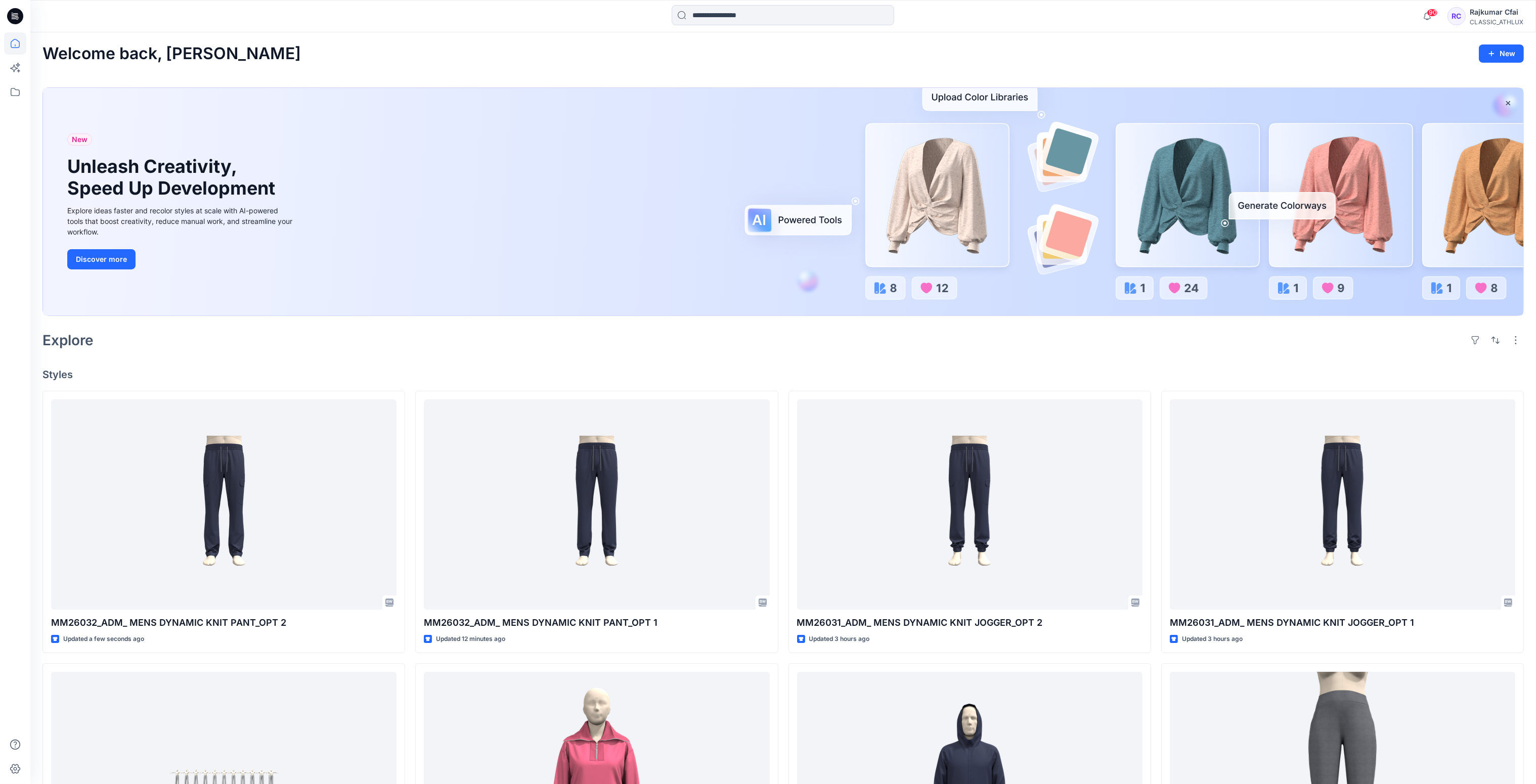
click at [677, 334] on div "Explore" at bounding box center [783, 340] width 1481 height 24
click at [19, 18] on icon at bounding box center [15, 16] width 16 height 16
